Goal: Task Accomplishment & Management: Complete application form

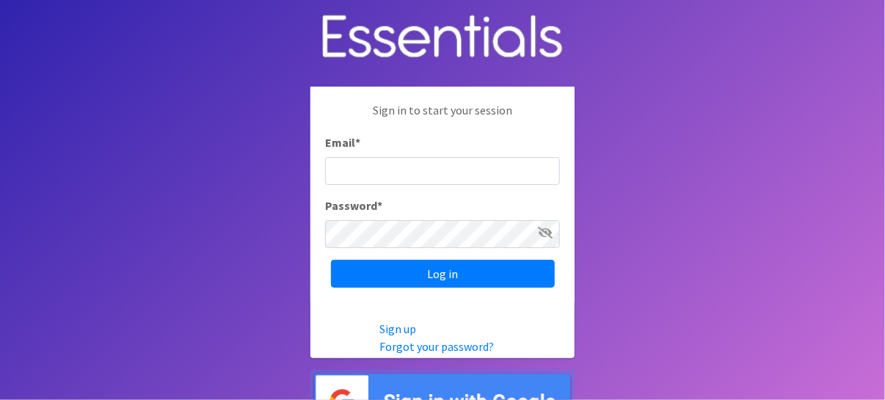
click at [420, 169] on input "Email *" at bounding box center [442, 171] width 235 height 28
type input "[PERSON_NAME][EMAIL_ADDRESS][PERSON_NAME][DOMAIN_NAME]"
click at [331, 260] on input "Log in" at bounding box center [443, 274] width 224 height 28
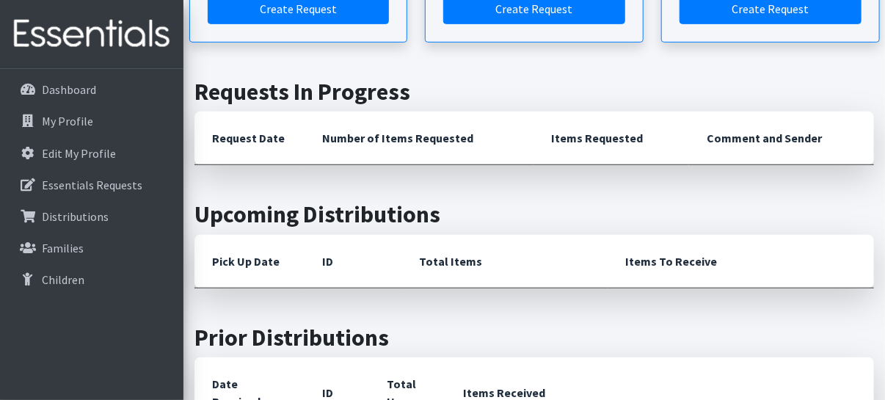
scroll to position [147, 0]
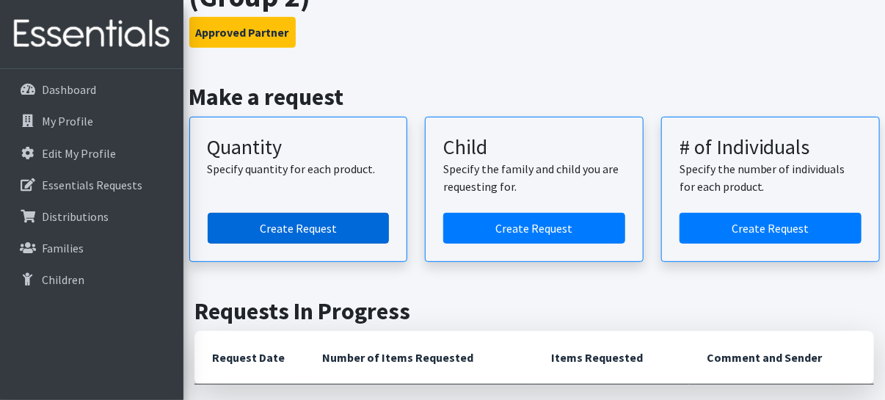
click at [323, 227] on link "Create Request" at bounding box center [299, 228] width 182 height 31
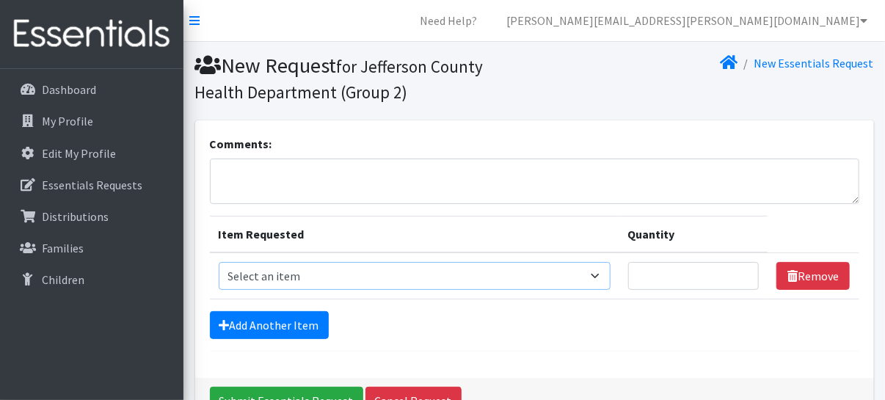
click at [333, 277] on select "Select an item Period Supplies: Mixed Kits (order by bag) Applicator-free tampo…" at bounding box center [415, 276] width 392 height 28
select select "8797"
click at [219, 262] on select "Select an item Period Supplies: Mixed Kits (order by bag) Applicator-free tampo…" at bounding box center [415, 276] width 392 height 28
click at [663, 279] on input "Quantity" at bounding box center [693, 276] width 131 height 28
type input "1"
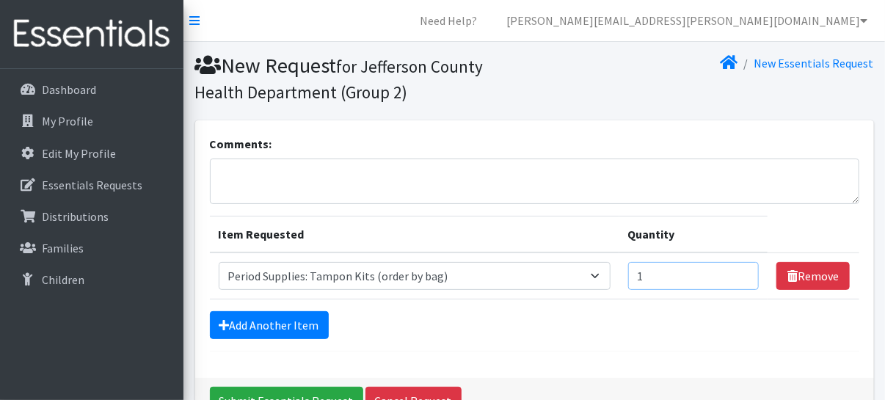
click at [743, 272] on input "1" at bounding box center [693, 276] width 131 height 28
click at [272, 326] on link "Add Another Item" at bounding box center [269, 325] width 119 height 28
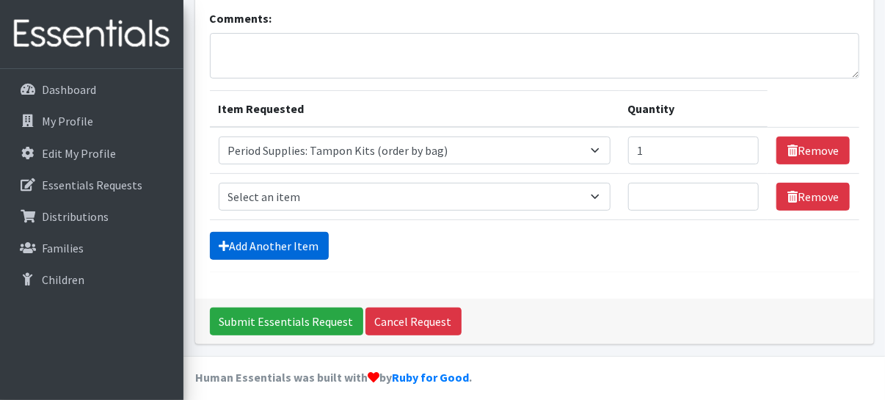
scroll to position [133, 0]
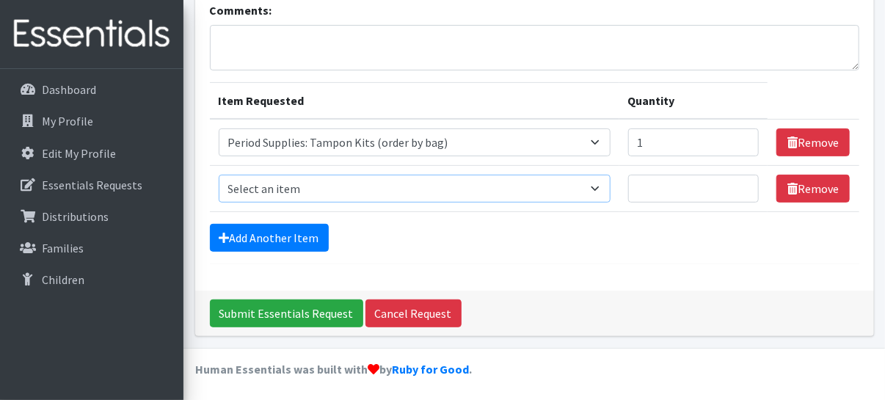
click at [607, 187] on select "Select an item Period Supplies: Mixed Kits (order by bag) Applicator-free tampo…" at bounding box center [415, 189] width 392 height 28
select select "8798"
click at [219, 175] on select "Select an item Period Supplies: Mixed Kits (order by bag) Applicator-free tampo…" at bounding box center [415, 189] width 392 height 28
click at [601, 142] on select "Select an item Period Supplies: Mixed Kits (order by bag) Applicator-free tampo…" at bounding box center [415, 142] width 392 height 28
click at [673, 137] on input "1" at bounding box center [693, 142] width 131 height 28
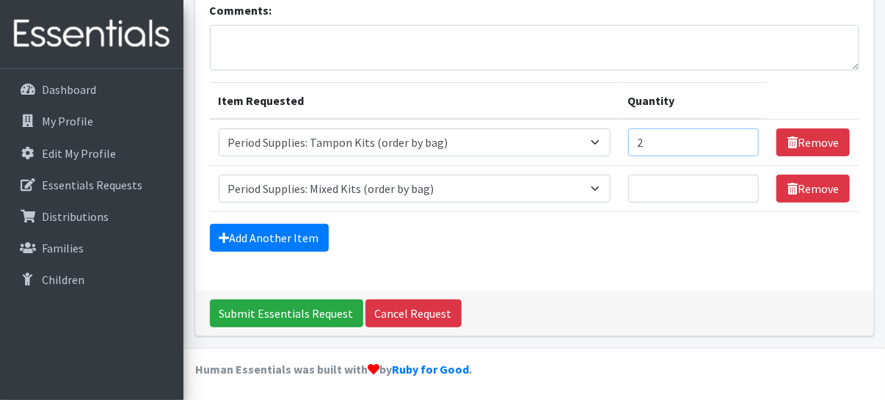
type input "2"
click at [745, 138] on input "2" at bounding box center [693, 142] width 131 height 28
click at [685, 187] on input "Quantity" at bounding box center [693, 189] width 131 height 28
type input "1"
click at [747, 184] on input "1" at bounding box center [693, 189] width 131 height 28
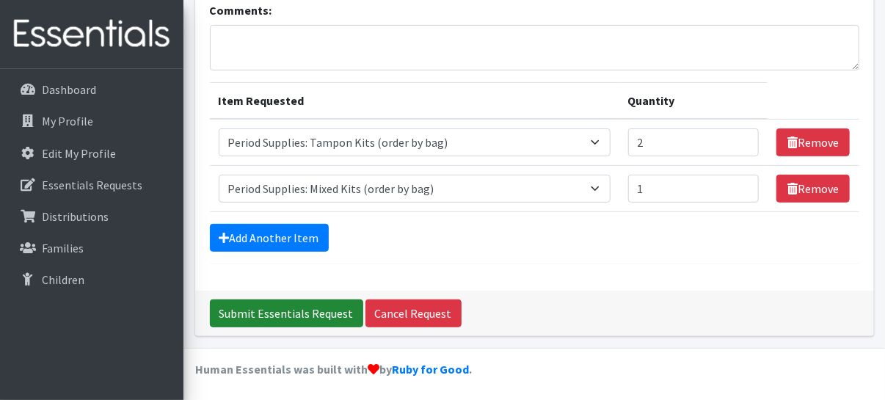
click at [267, 310] on input "Submit Essentials Request" at bounding box center [286, 313] width 153 height 28
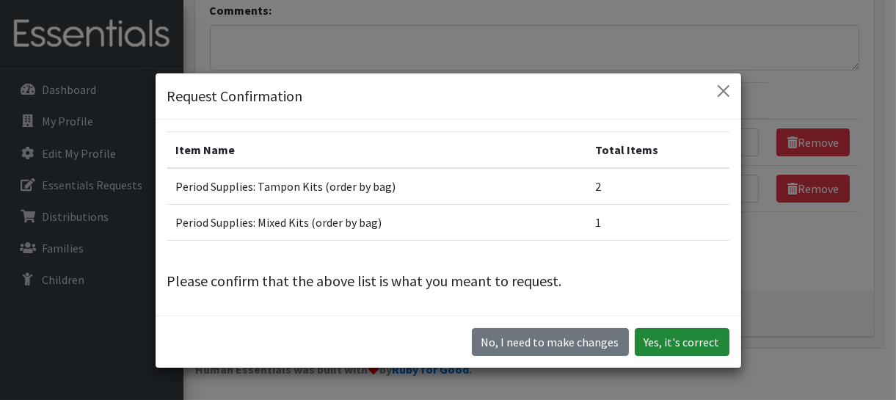
click at [692, 340] on button "Yes, it's correct" at bounding box center [681, 342] width 95 height 28
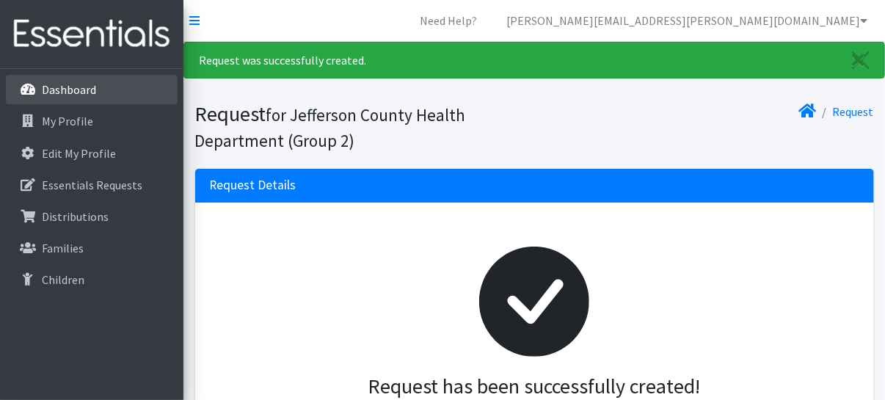
click at [78, 90] on p "Dashboard" at bounding box center [69, 89] width 54 height 15
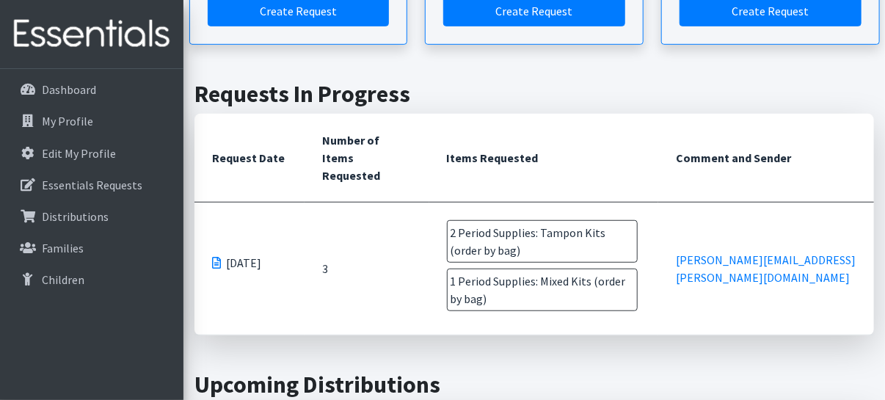
scroll to position [440, 0]
